Goal: Information Seeking & Learning: Learn about a topic

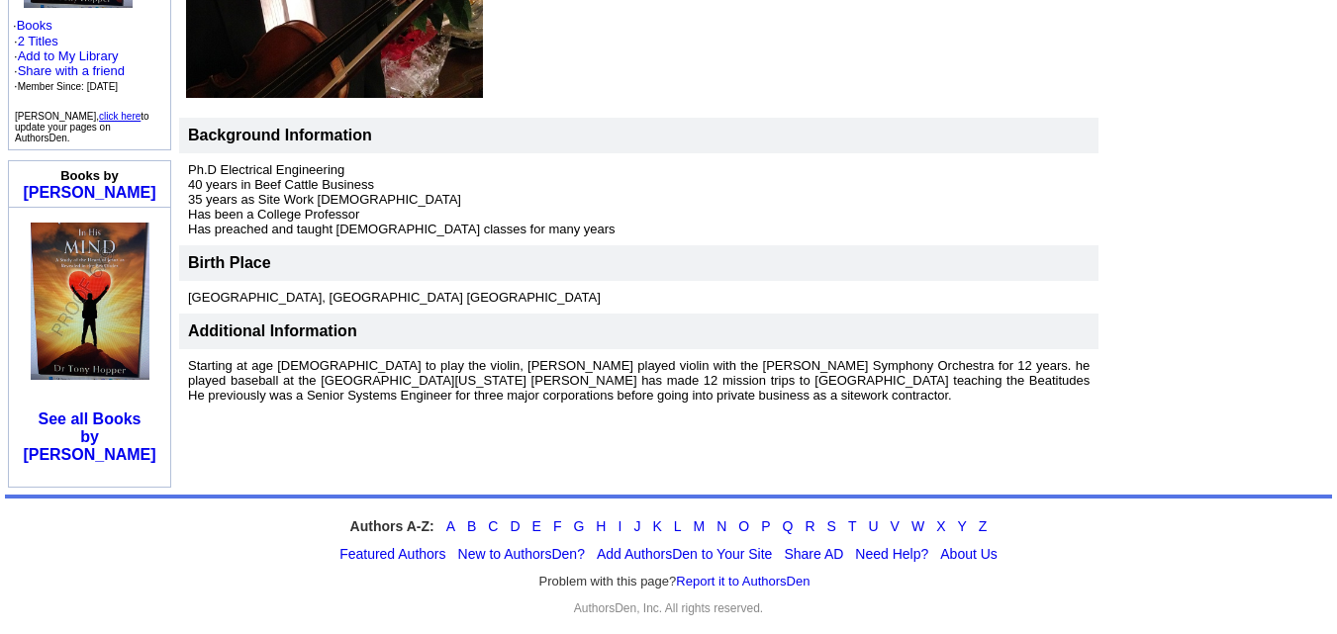
scroll to position [420, 0]
